Goal: Information Seeking & Learning: Learn about a topic

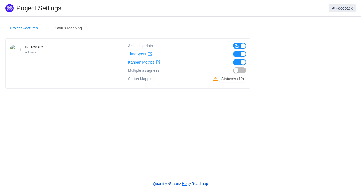
click at [184, 184] on link "Help" at bounding box center [185, 184] width 8 height 8
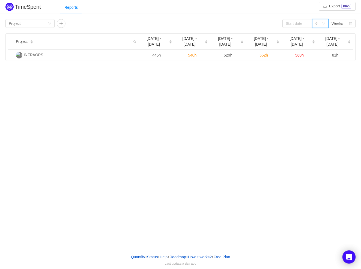
click at [319, 23] on div "6" at bounding box center [318, 23] width 6 height 8
click at [317, 33] on li "2" at bounding box center [320, 34] width 16 height 9
